Goal: Transaction & Acquisition: Purchase product/service

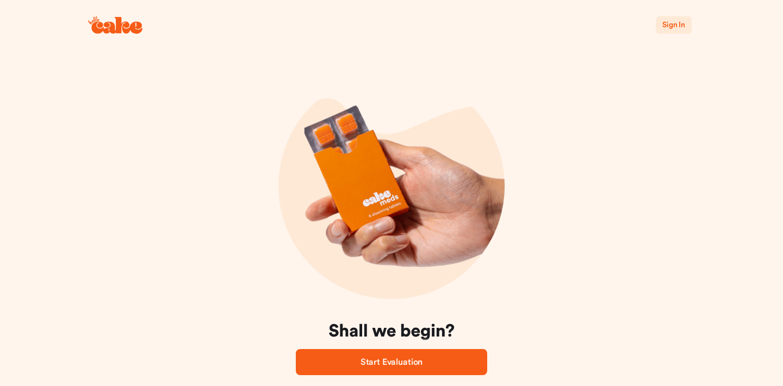
click at [672, 26] on span "Sign In" at bounding box center [673, 25] width 23 height 8
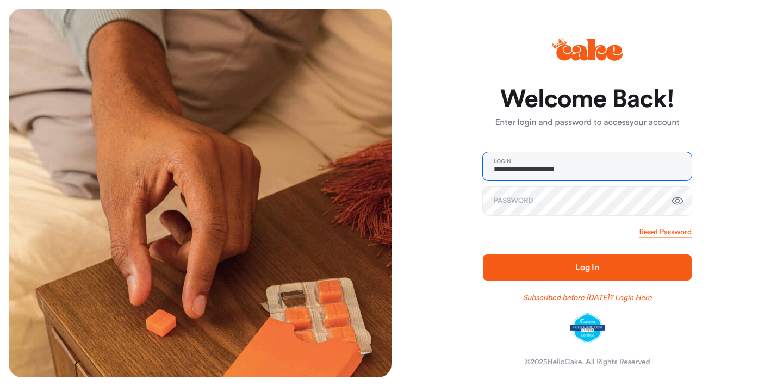
type input "**********"
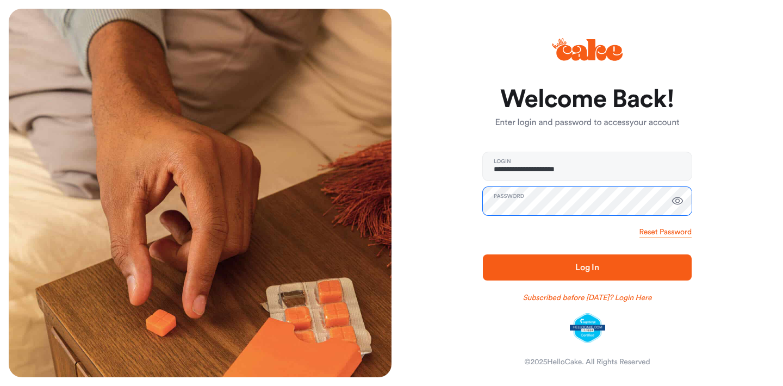
click at [587, 267] on button "Log In" at bounding box center [587, 268] width 209 height 26
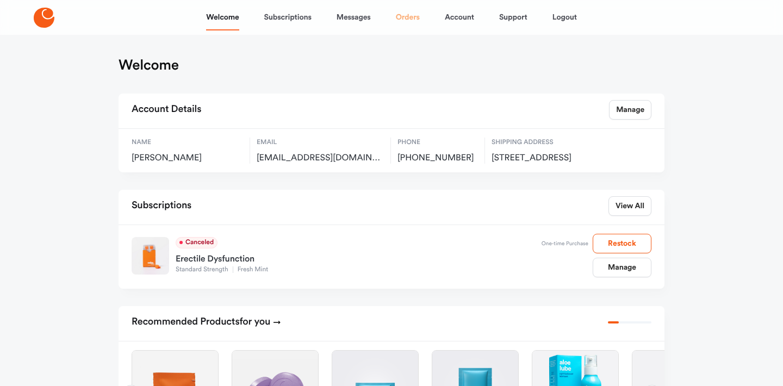
click at [408, 15] on link "Orders" at bounding box center [408, 17] width 24 height 26
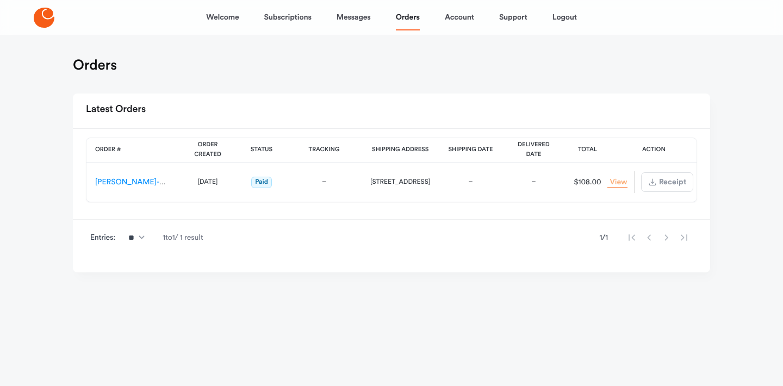
click at [625, 185] on link "View Order" at bounding box center [618, 182] width 20 height 10
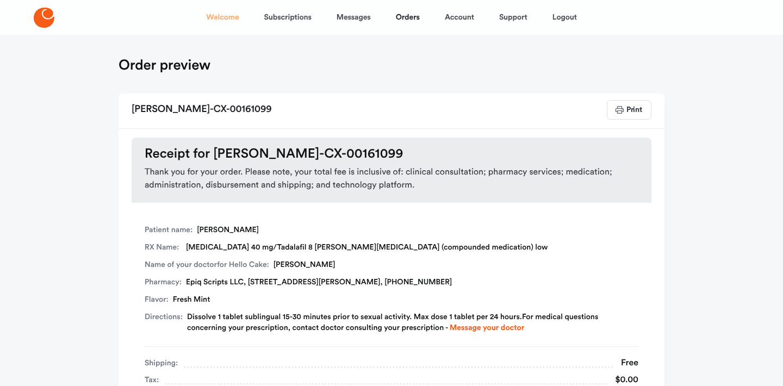
click at [230, 22] on link "Welcome" at bounding box center [222, 17] width 33 height 26
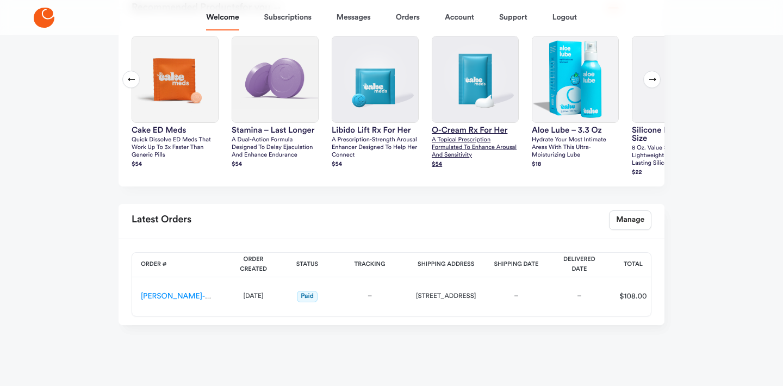
scroll to position [336, 0]
click at [625, 223] on link "Manage" at bounding box center [630, 220] width 42 height 20
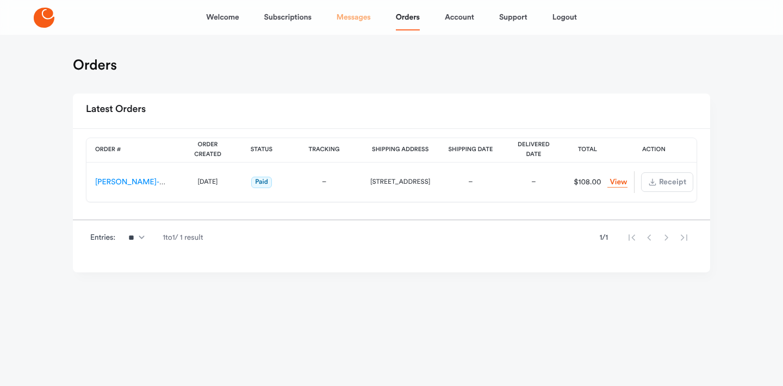
click at [356, 17] on link "Messages" at bounding box center [354, 17] width 34 height 26
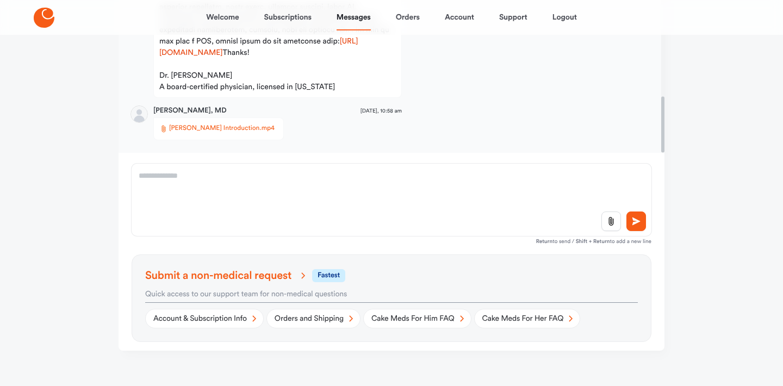
scroll to position [221, 0]
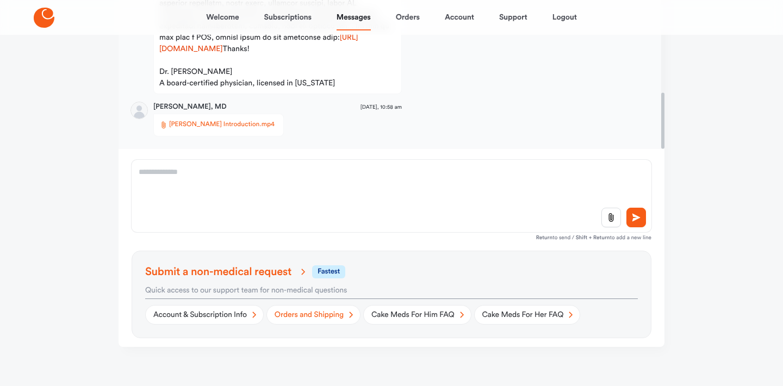
click at [331, 313] on link "Orders and Shipping" at bounding box center [314, 315] width 94 height 20
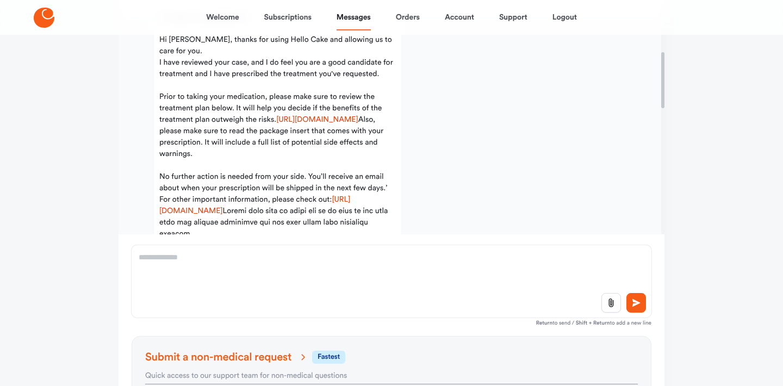
scroll to position [47, 0]
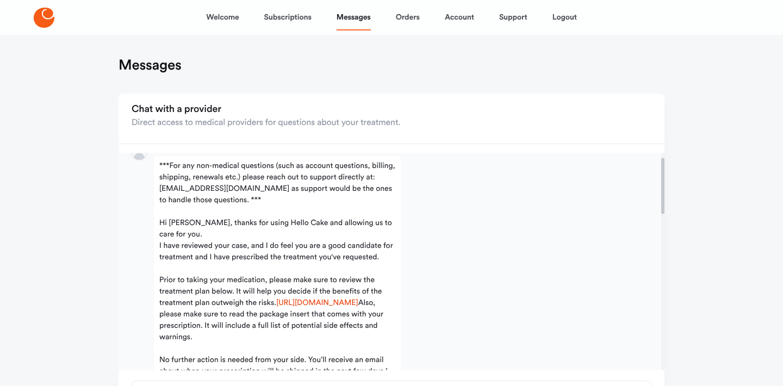
scroll to position [25, 0]
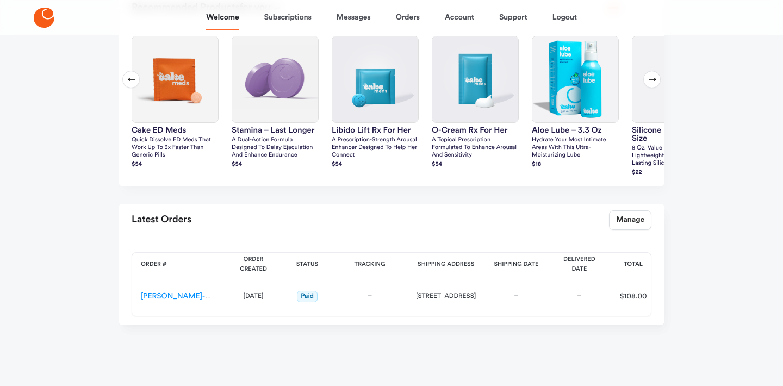
scroll to position [336, 0]
click at [260, 1] on nav "Welcome Subscriptions Messages Orders Account Support Logout" at bounding box center [391, 17] width 783 height 35
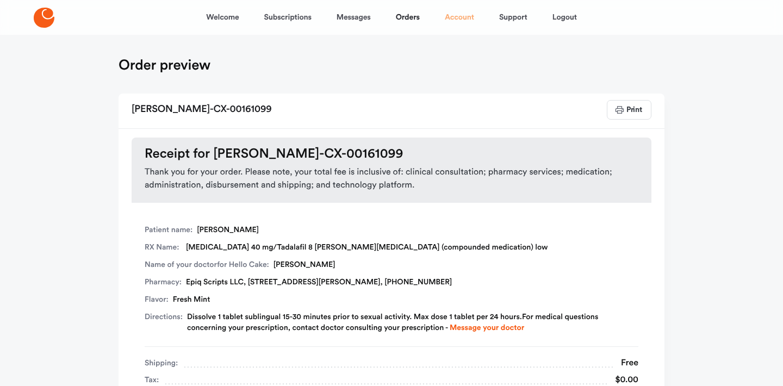
click at [469, 20] on link "Account" at bounding box center [459, 17] width 29 height 26
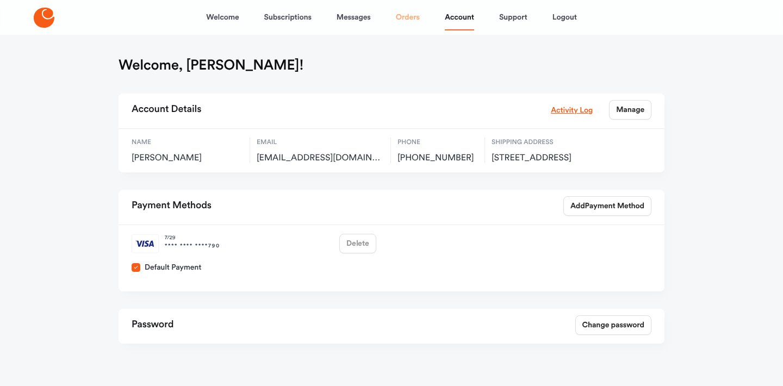
click at [415, 18] on link "Orders" at bounding box center [408, 17] width 24 height 26
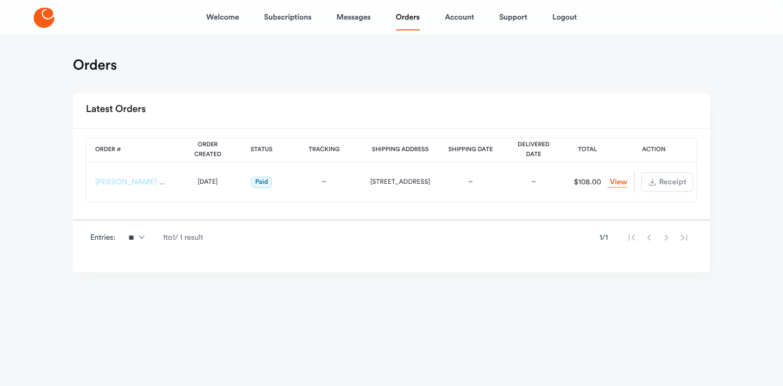
click at [125, 179] on link "[PERSON_NAME]-CX-00161099" at bounding box center [150, 182] width 110 height 8
click at [220, 22] on link "Welcome" at bounding box center [222, 17] width 33 height 26
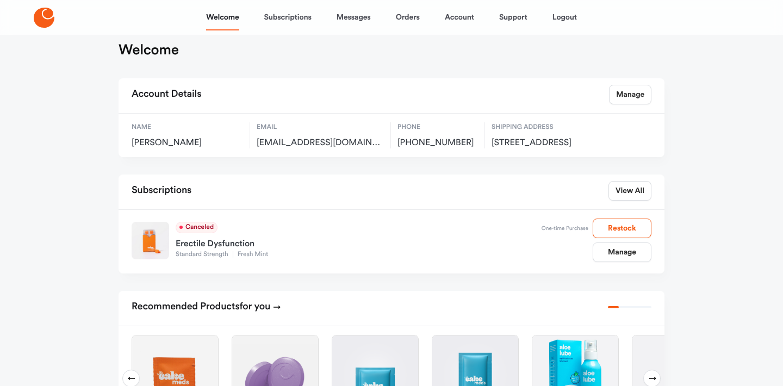
scroll to position [19, 0]
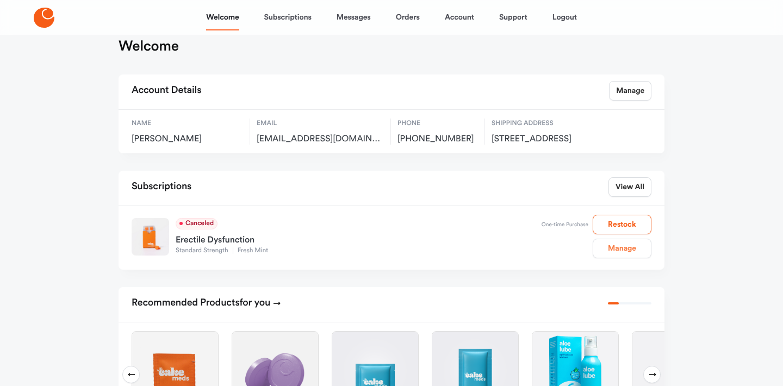
click at [614, 258] on link "Manage" at bounding box center [622, 249] width 59 height 20
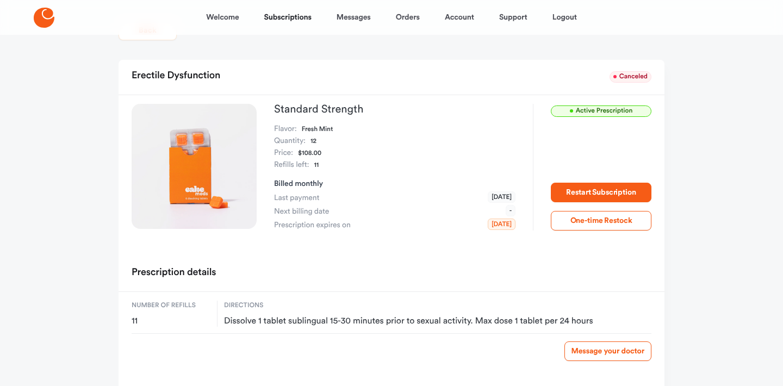
scroll to position [19, 0]
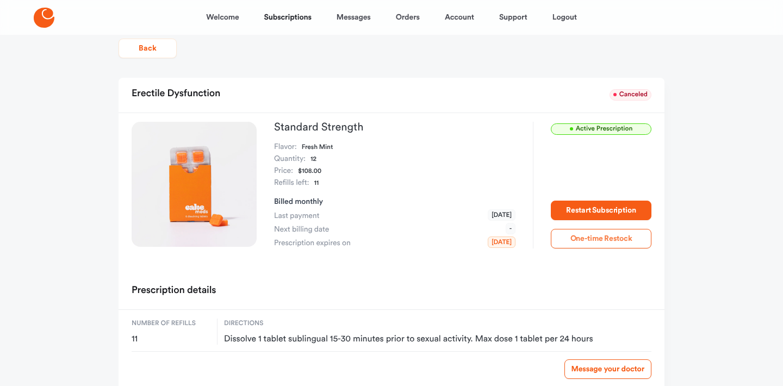
click at [593, 233] on button "One-time Restock" at bounding box center [601, 239] width 101 height 20
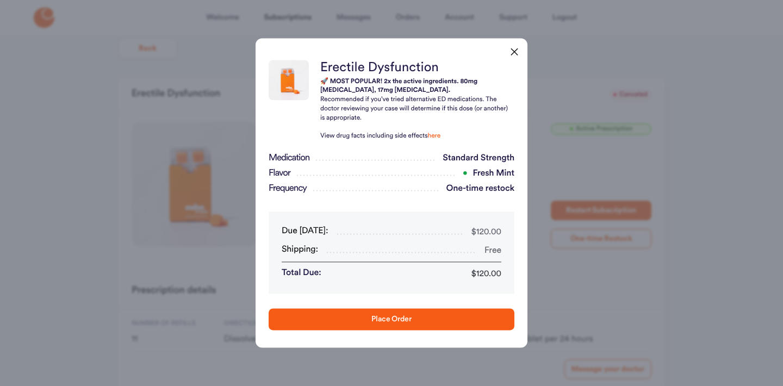
click at [480, 158] on div "Standard Strength" at bounding box center [475, 158] width 78 height 13
click at [482, 159] on div "Standard Strength" at bounding box center [475, 158] width 78 height 13
click at [512, 54] on icon "button" at bounding box center [514, 52] width 13 height 14
